Goal: Task Accomplishment & Management: Manage account settings

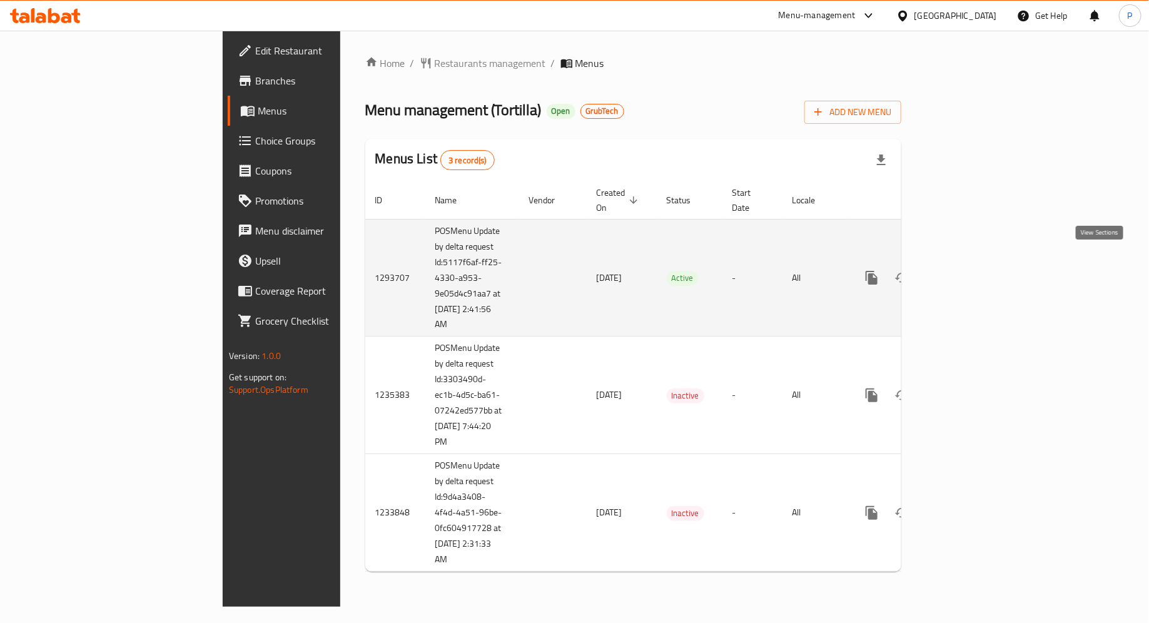
click at [970, 270] on icon "enhanced table" at bounding box center [962, 277] width 15 height 15
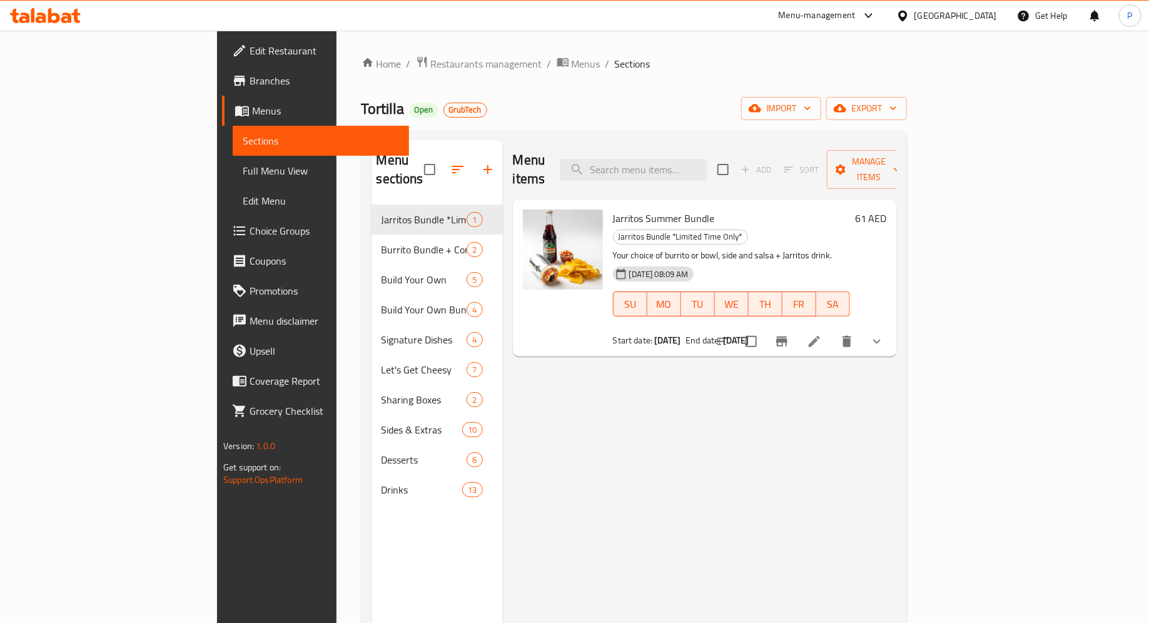
click at [386, 100] on div "Tortilla Open GrubTech import export" at bounding box center [634, 108] width 545 height 23
click at [252, 108] on span "Menus" at bounding box center [325, 110] width 147 height 15
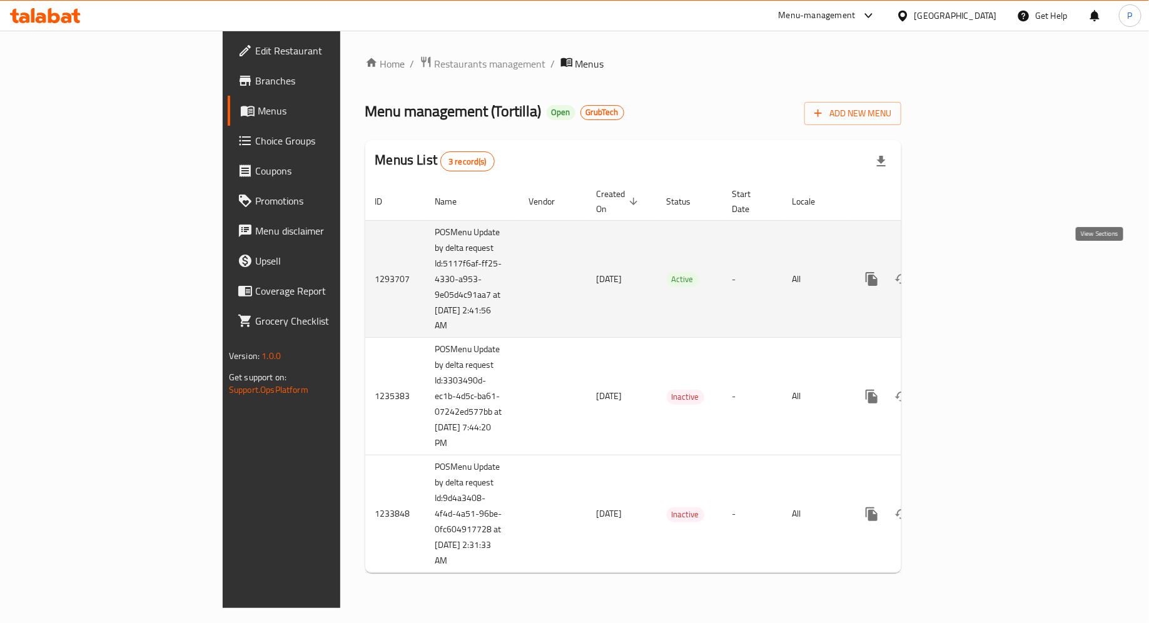
click at [970, 271] on icon "enhanced table" at bounding box center [962, 278] width 15 height 15
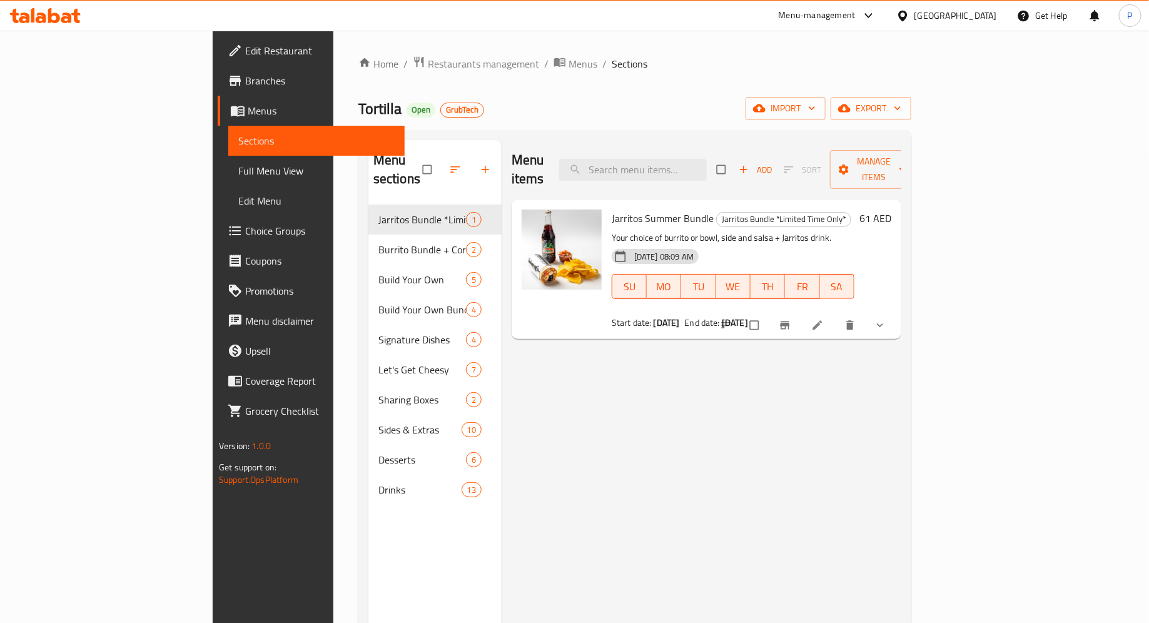
click at [62, 17] on icon at bounding box center [66, 18] width 11 height 11
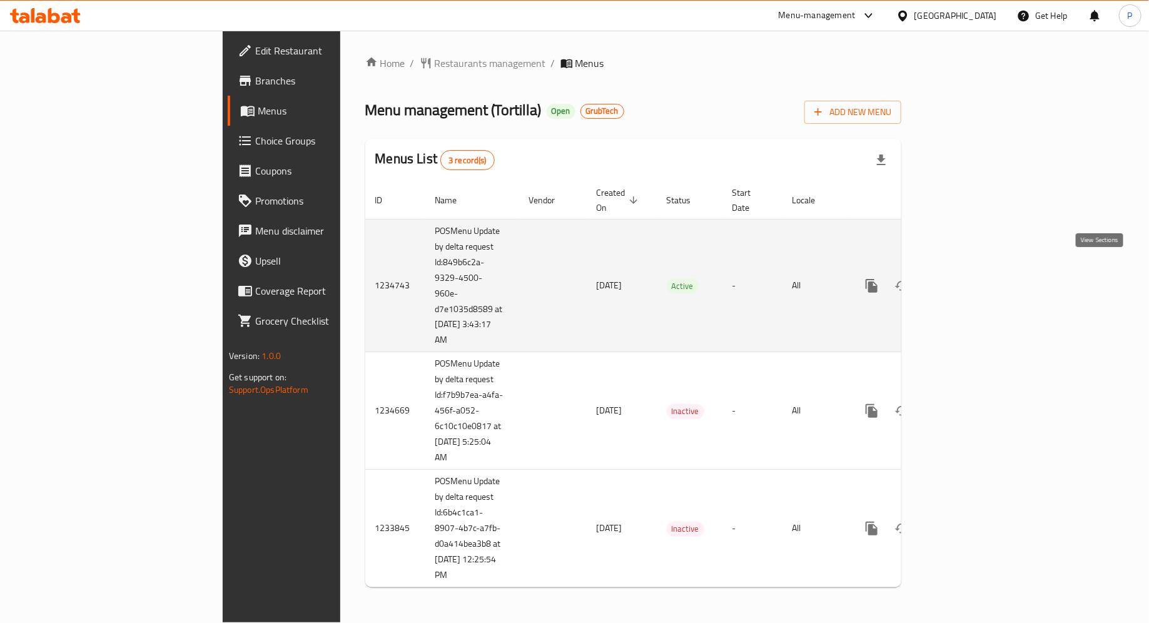
click at [977, 271] on link "enhanced table" at bounding box center [962, 286] width 30 height 30
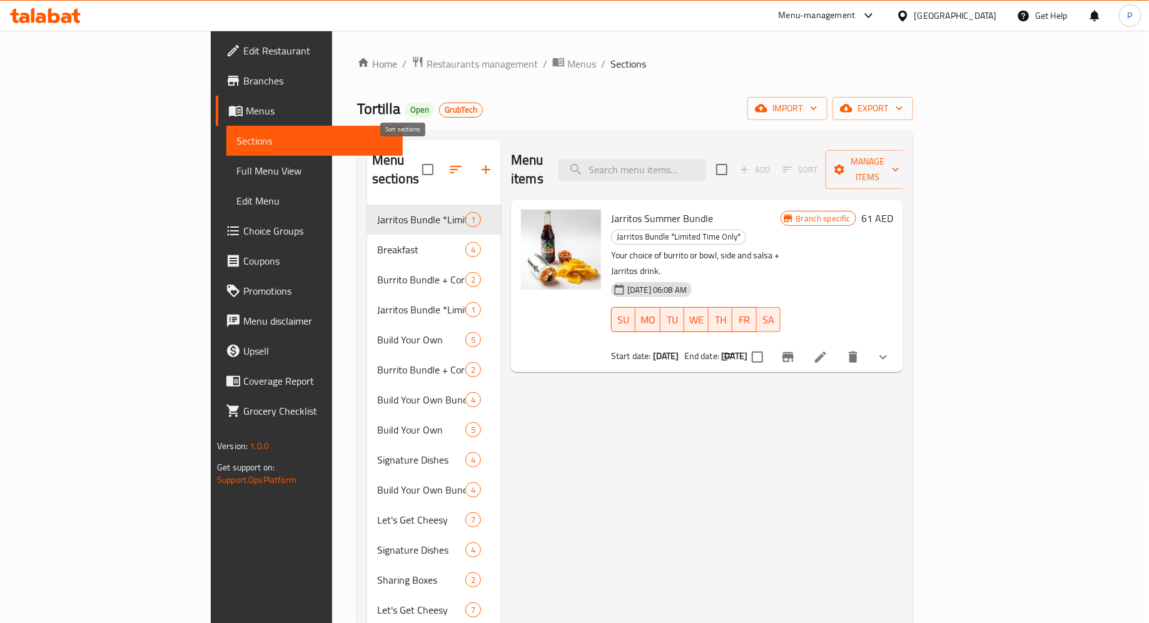
click at [448, 162] on icon "button" at bounding box center [455, 169] width 15 height 15
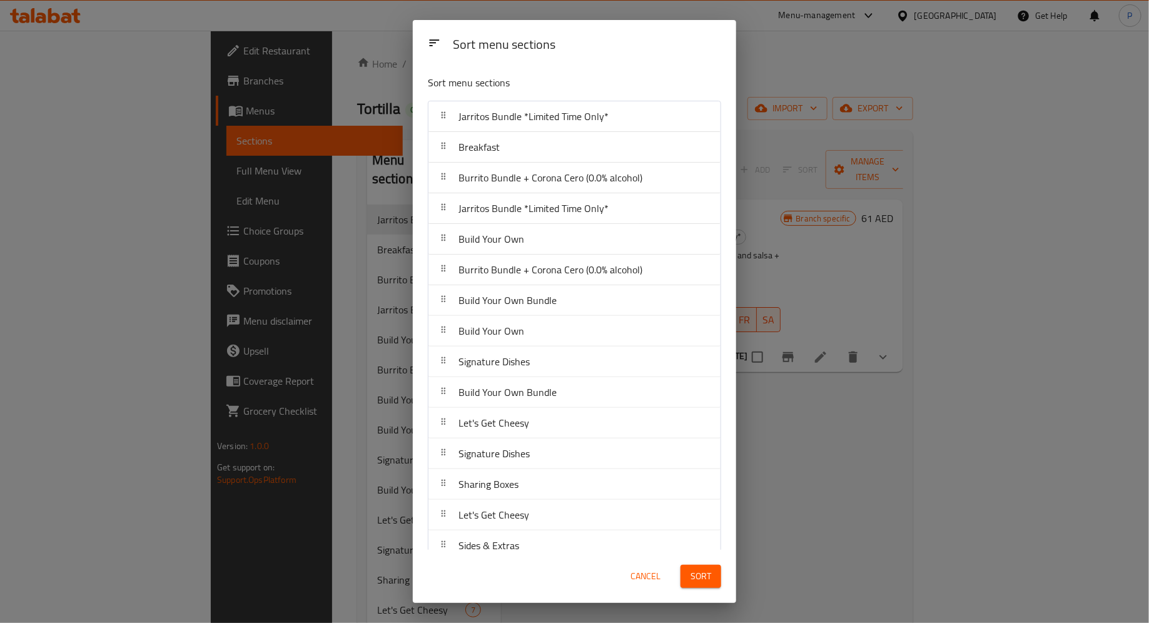
scroll to position [195, 0]
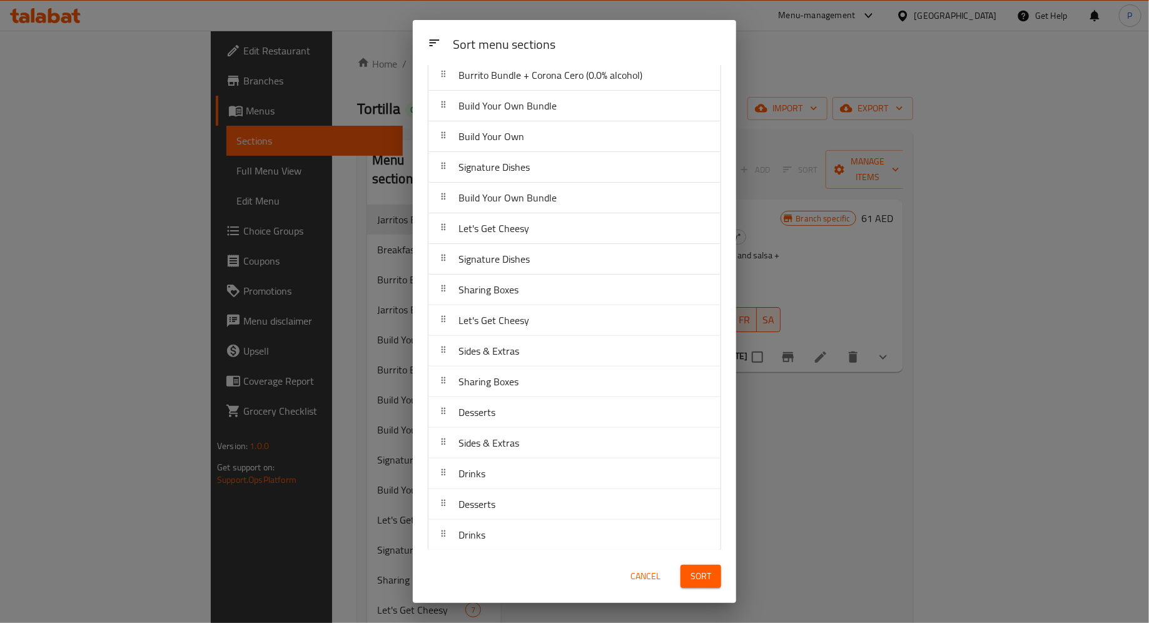
click at [654, 569] on span "Cancel" at bounding box center [646, 577] width 30 height 16
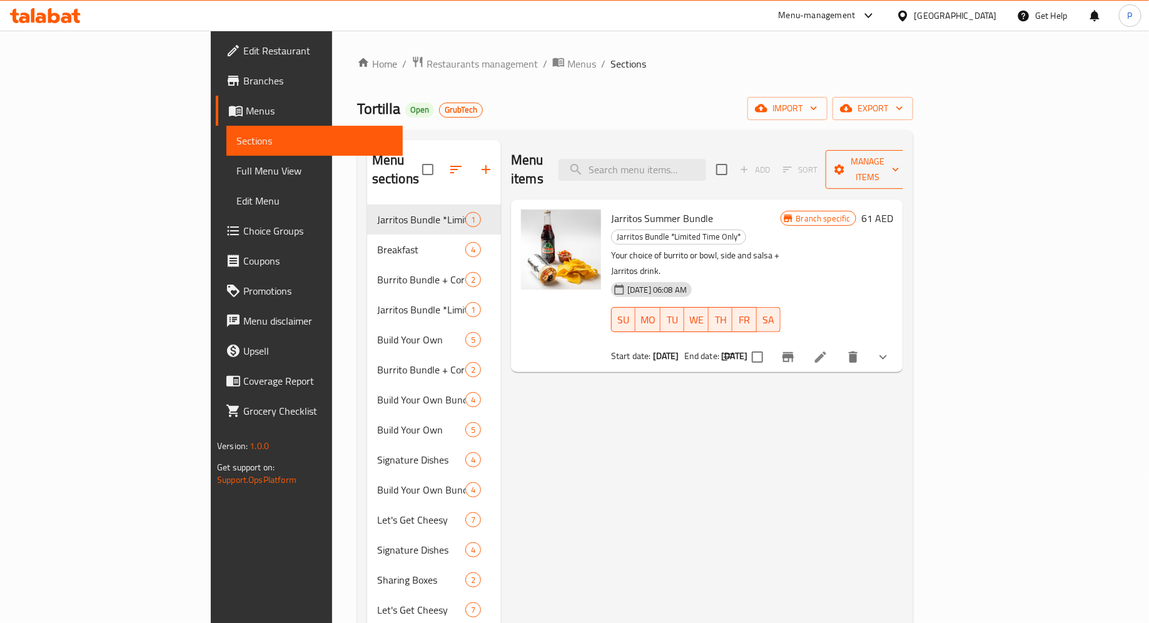
click at [899, 160] on span "Manage items" at bounding box center [868, 169] width 64 height 31
click at [891, 443] on div at bounding box center [574, 311] width 1149 height 623
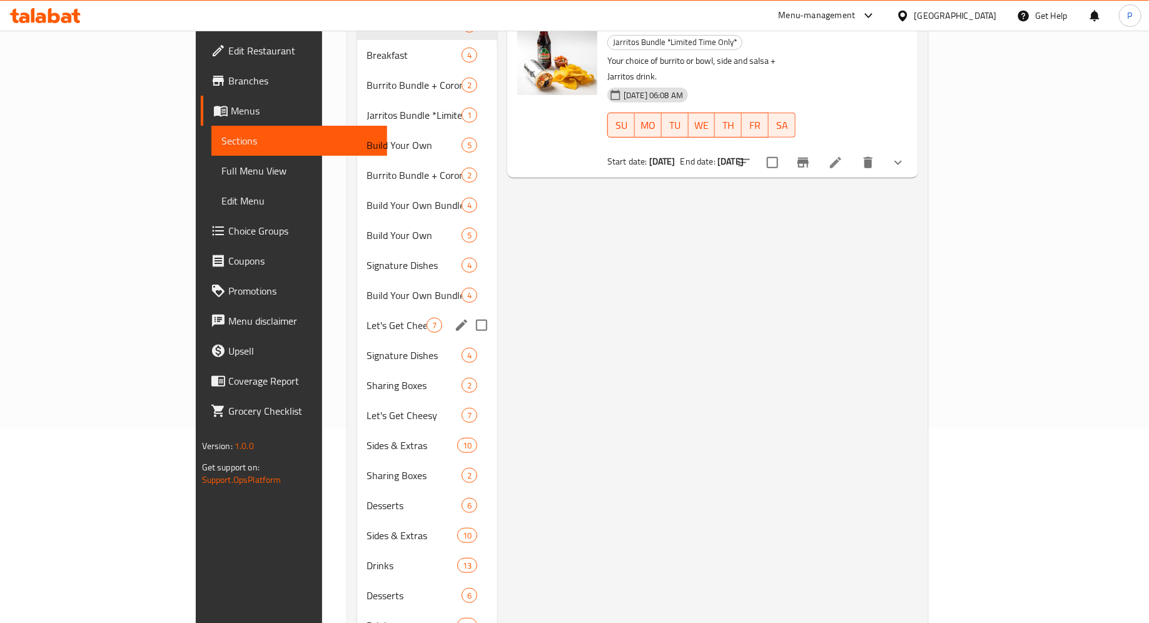
scroll to position [232, 0]
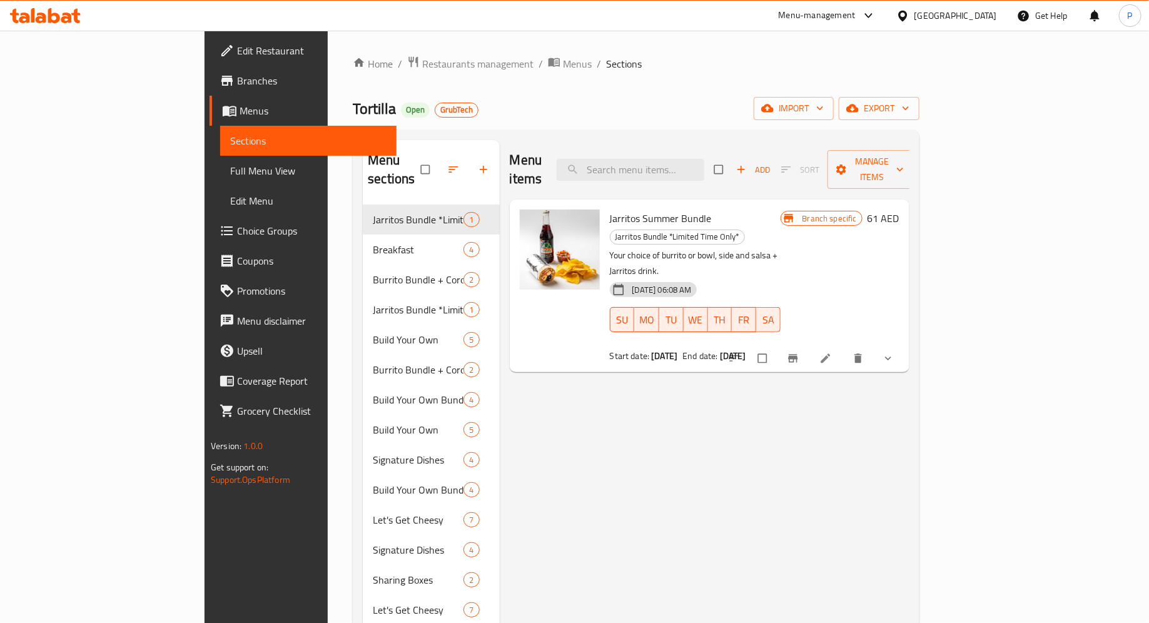
click at [64, 8] on icon at bounding box center [45, 15] width 71 height 15
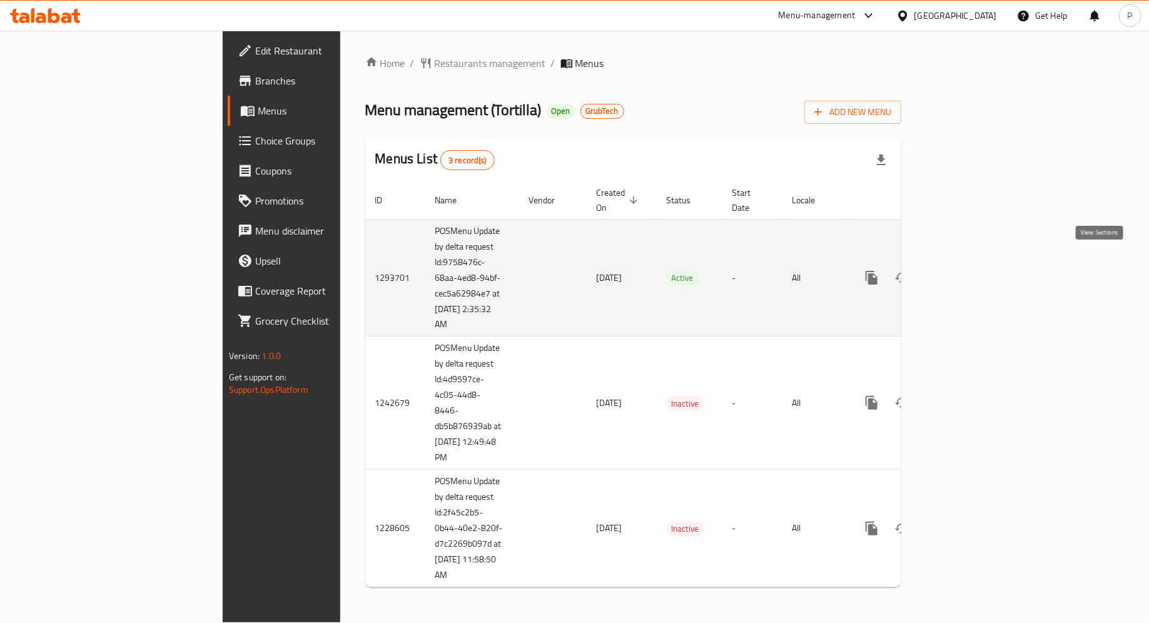
click at [970, 270] on icon "enhanced table" at bounding box center [962, 277] width 15 height 15
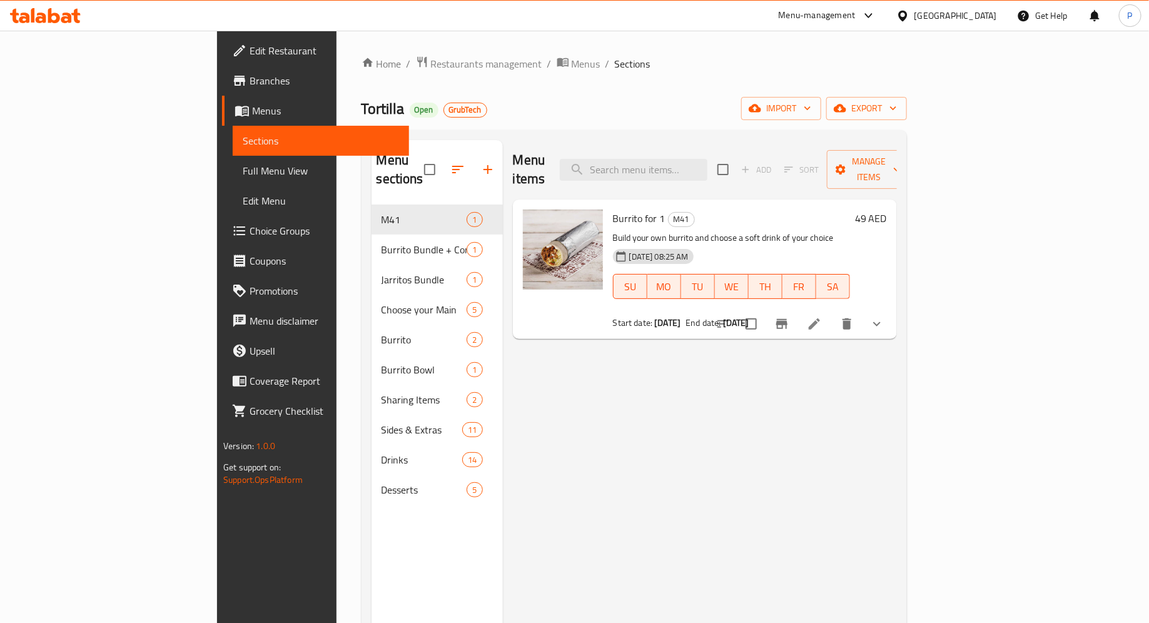
click at [557, 360] on div "Menu items Add Sort Manage items Burrito for 1 M41 Build your own burrito and c…" at bounding box center [700, 451] width 394 height 623
click at [250, 74] on span "Branches" at bounding box center [324, 80] width 149 height 15
